Goal: Task Accomplishment & Management: Complete application form

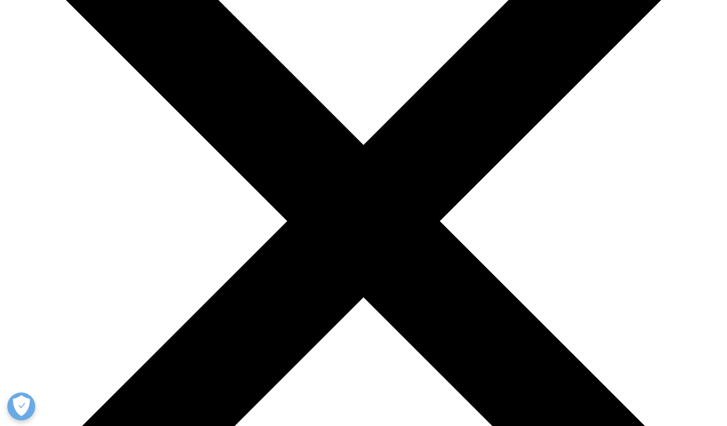
scroll to position [211, 0]
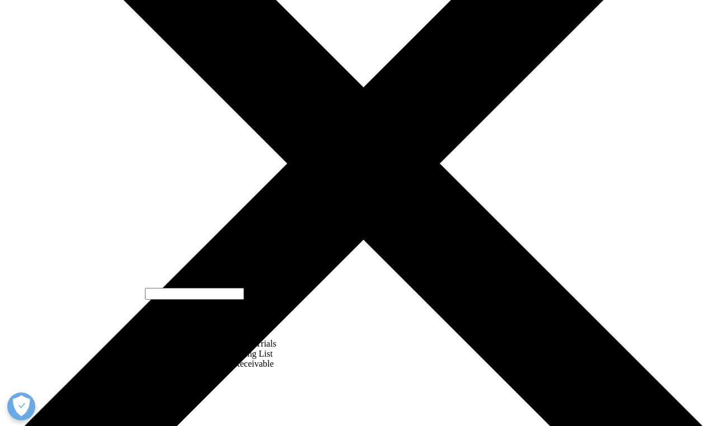
select select "Accounts Payable/Receivable"
type input "HELENA"
type input "[PERSON_NAME]"
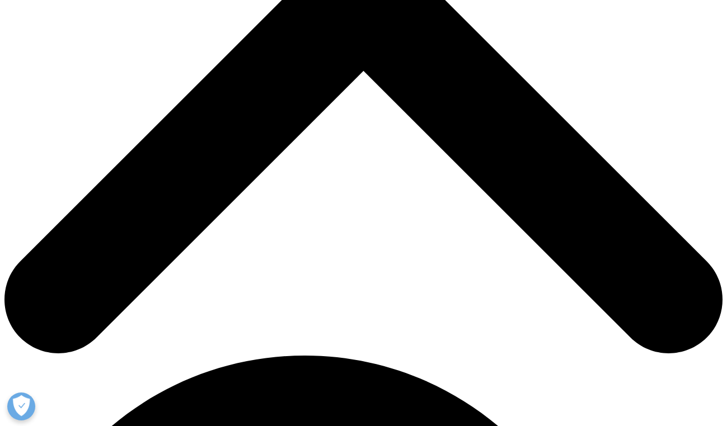
scroll to position [381, 0]
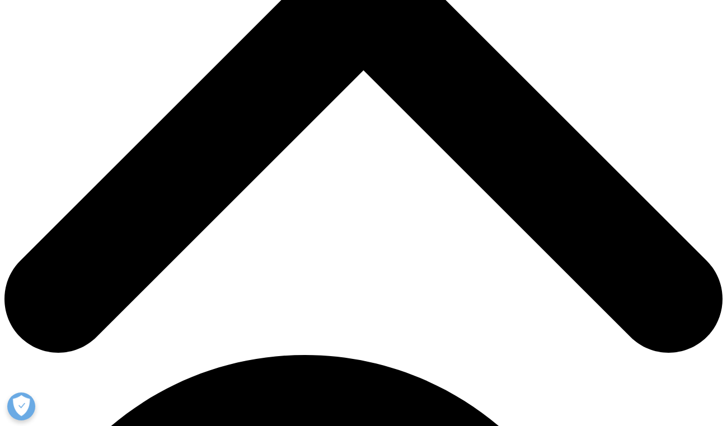
type input "DR"
type input "h"
type input "v"
paste input "[EMAIL_ADDRESS][DOMAIN_NAME]"
type input "[EMAIL_ADDRESS][DOMAIN_NAME]"
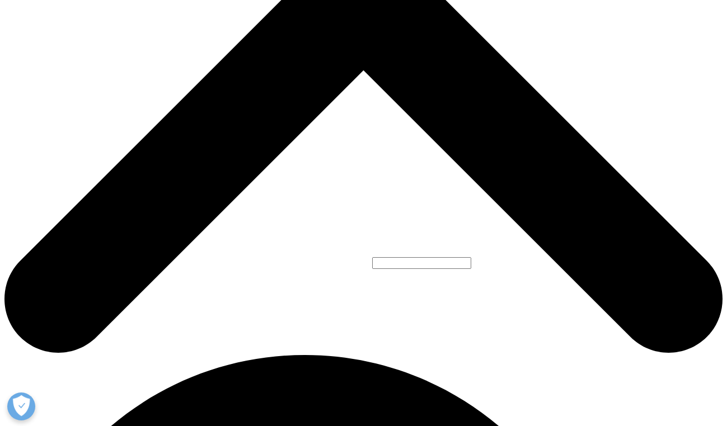
select select "[GEOGRAPHIC_DATA]"
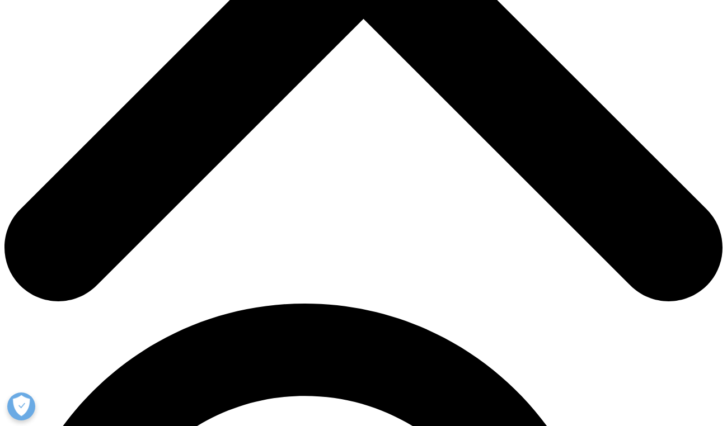
scroll to position [496, 0]
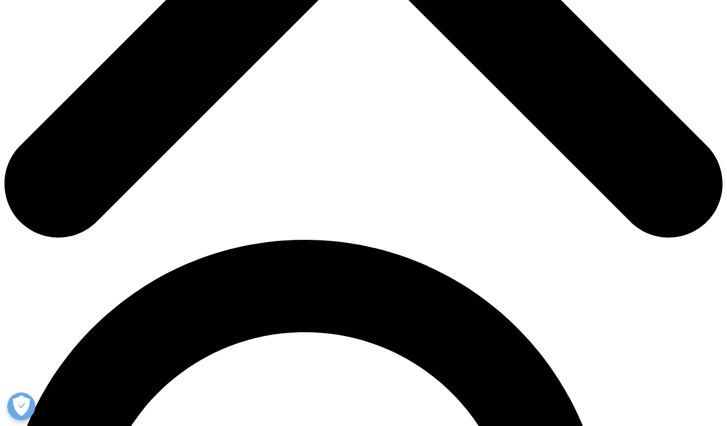
type textarea "Boa tarde, Depois de algumas tentativas de aceder ao "Iqvia card portal", bloqu…"
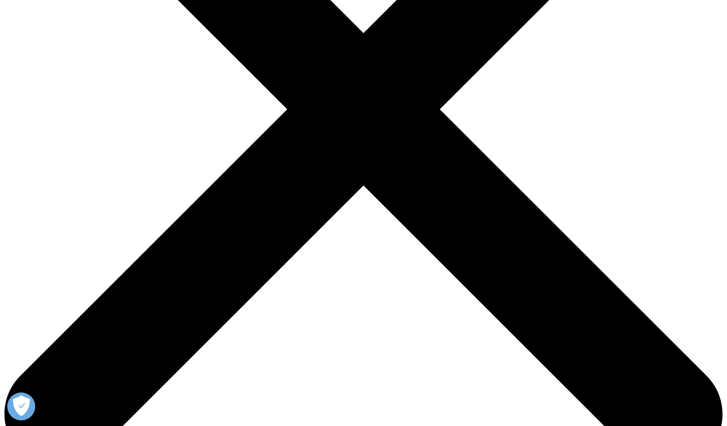
scroll to position [262, 0]
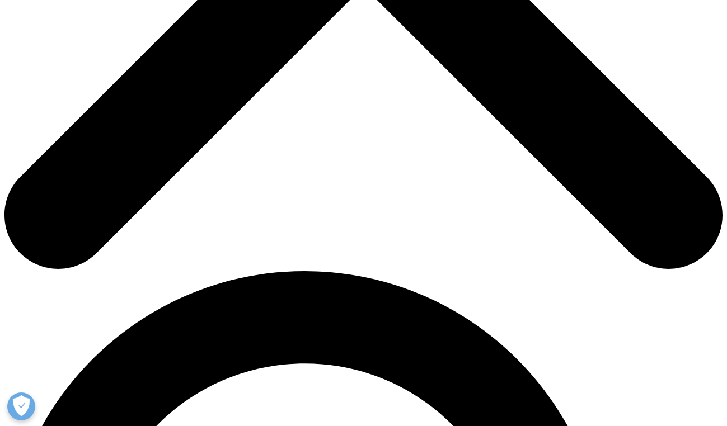
scroll to position [490, 0]
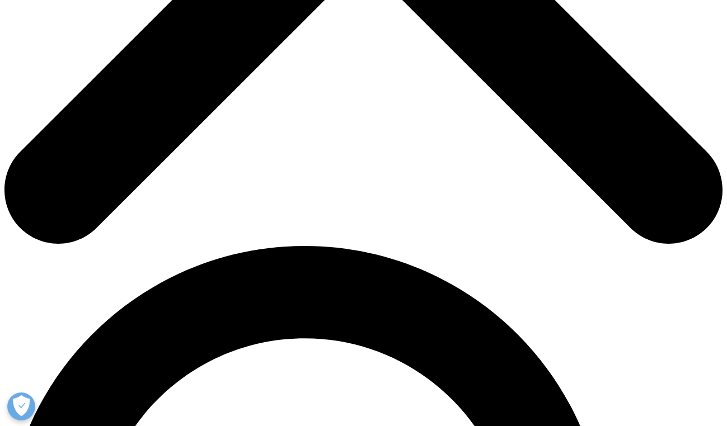
type input "ulsvdl"
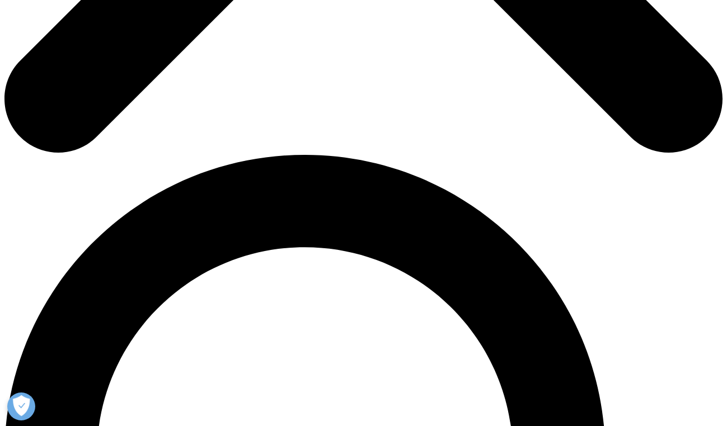
scroll to position [585, 0]
